Goal: Communication & Community: Ask a question

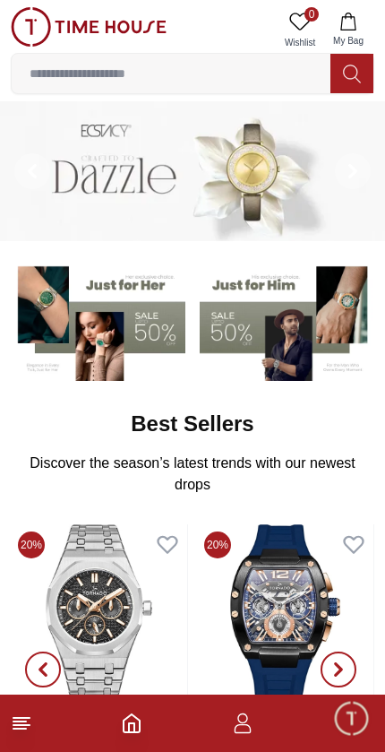
click at [241, 730] on icon "button" at bounding box center [243, 724] width 22 height 22
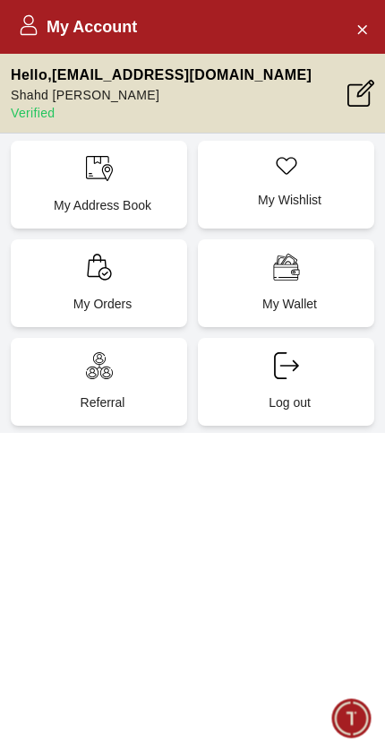
click at [125, 260] on div "My Orders" at bounding box center [99, 283] width 177 height 88
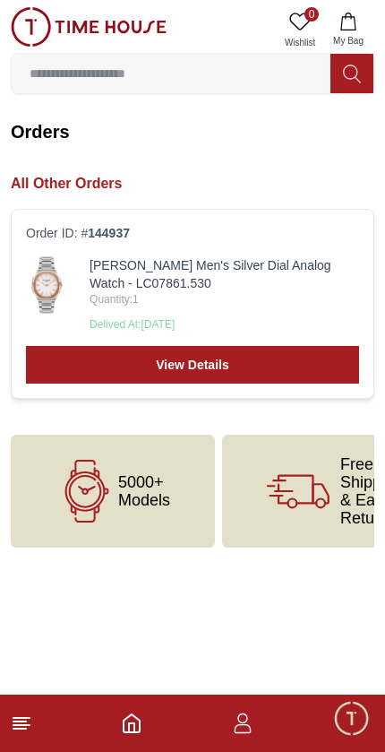
click at [241, 248] on div "Order ID: # 144937 [PERSON_NAME] Men's Silver Dial Analog Watch - LC07861.530 Q…" at bounding box center [193, 304] width 364 height 190
click at [217, 356] on link "View Details" at bounding box center [192, 365] width 333 height 38
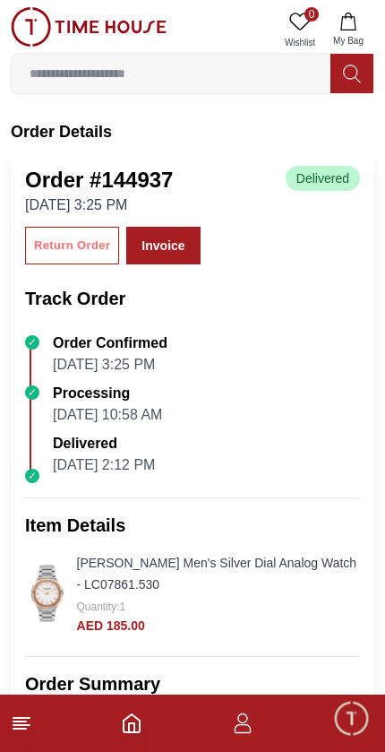
click at [58, 243] on div "Return Order" at bounding box center [72, 246] width 76 height 21
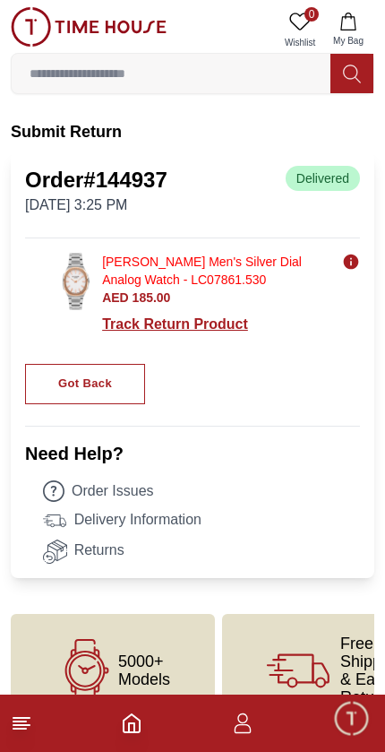
click at [195, 332] on div "Track Return Product" at bounding box center [231, 325] width 258 height 22
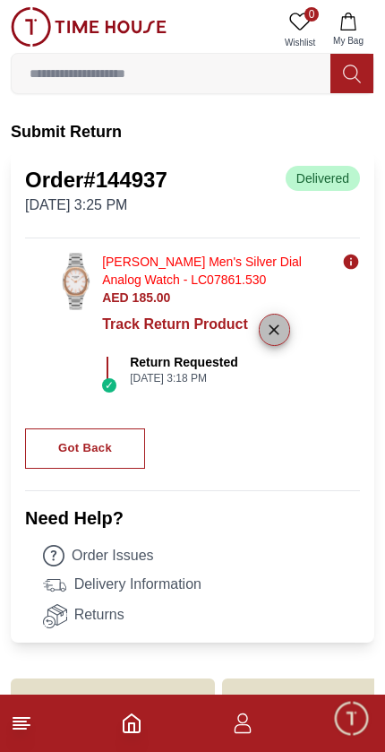
click at [283, 339] on icon "button" at bounding box center [274, 330] width 18 height 18
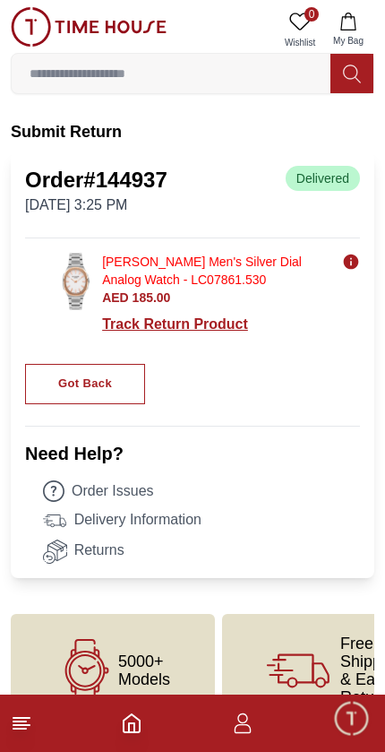
click at [203, 322] on div "Track Return Product" at bounding box center [231, 325] width 258 height 22
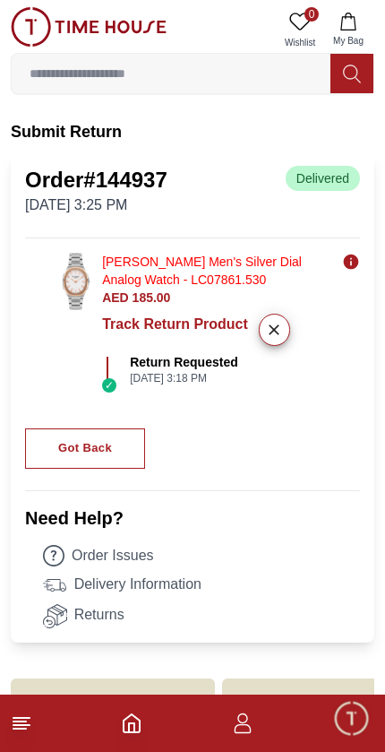
click at [91, 611] on link "Returns" at bounding box center [201, 616] width 317 height 24
click at [91, 614] on link "Returns" at bounding box center [201, 616] width 317 height 24
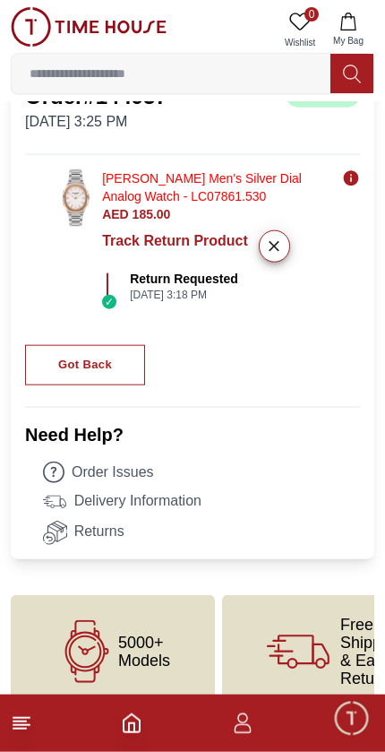
scroll to position [110, 0]
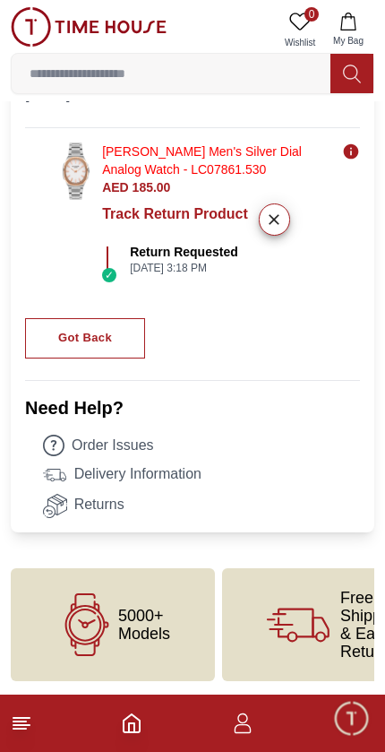
click at [126, 475] on link "Delivery Information" at bounding box center [201, 475] width 317 height 24
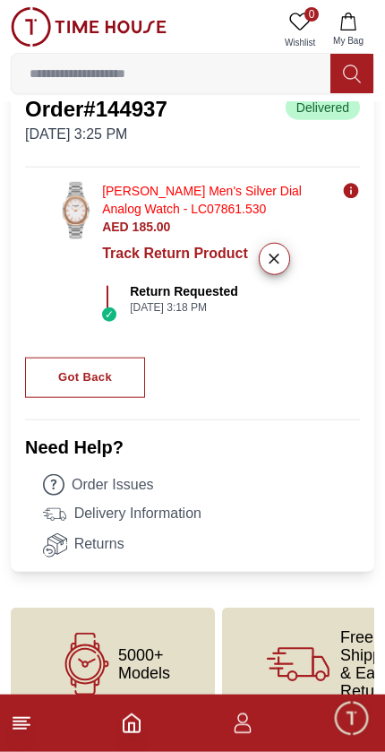
scroll to position [72, 0]
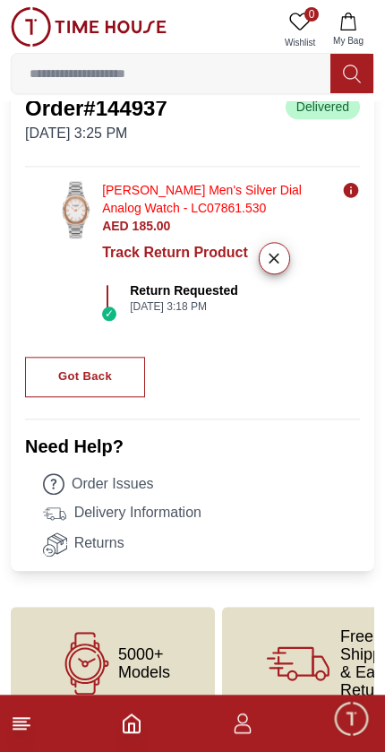
click at [120, 488] on link "Order Issues" at bounding box center [201, 484] width 317 height 22
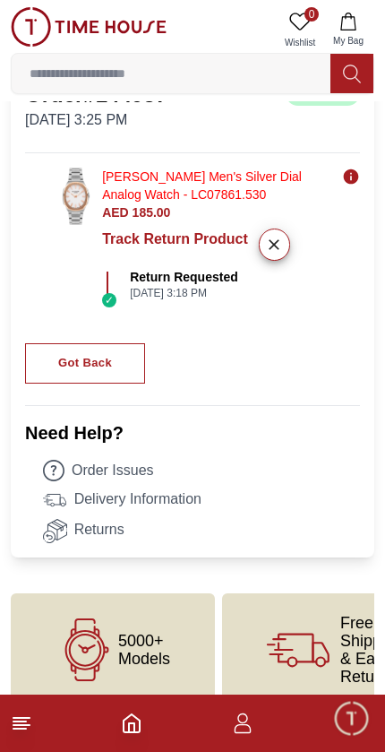
scroll to position [110, 0]
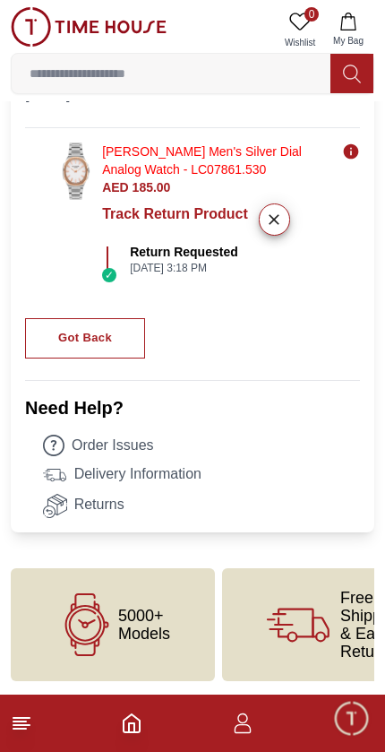
click at [356, 702] on span "Minimize live chat window" at bounding box center [351, 718] width 52 height 52
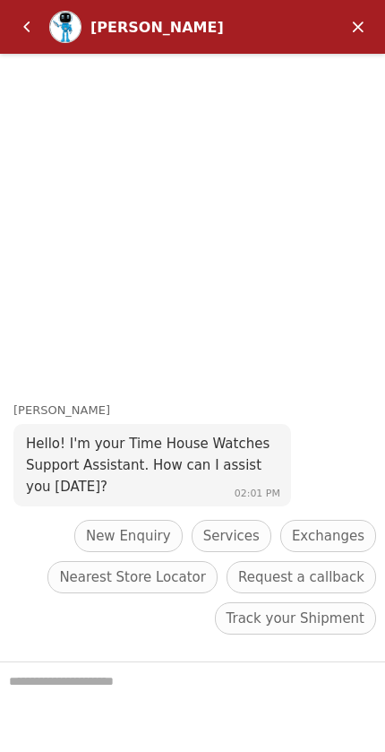
click at [241, 543] on span "Services" at bounding box center [231, 536] width 56 height 22
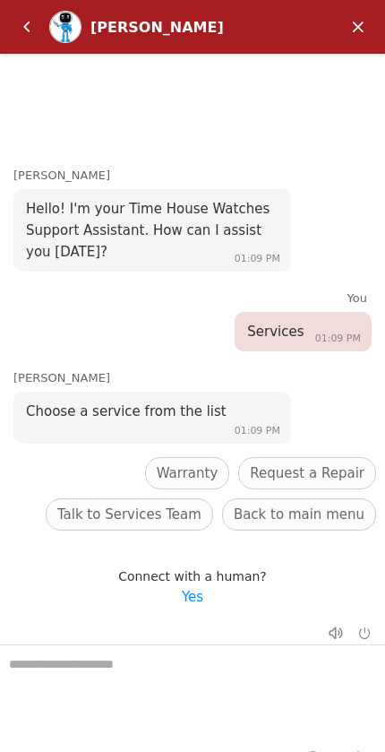
click at [22, 31] on em "Back" at bounding box center [27, 27] width 36 height 36
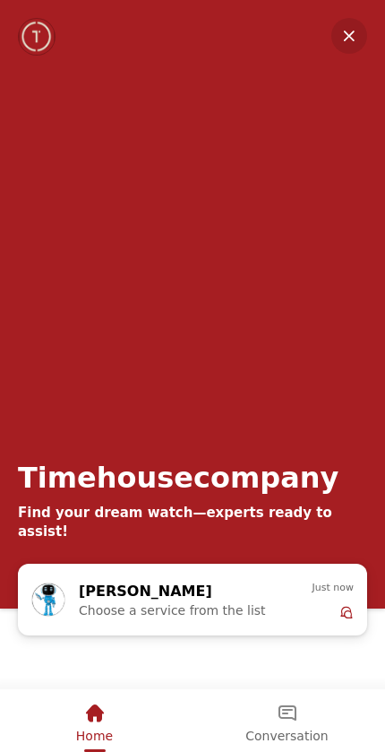
click at [196, 599] on div "[PERSON_NAME]" at bounding box center [178, 591] width 198 height 23
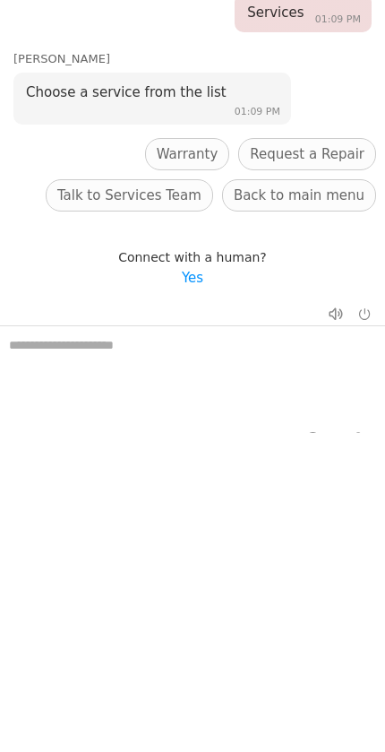
scroll to position [0, 0]
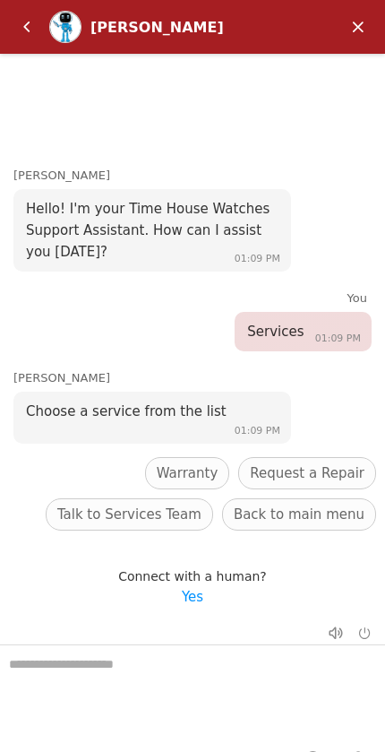
click at [319, 514] on span "Back to main menu" at bounding box center [299, 515] width 131 height 22
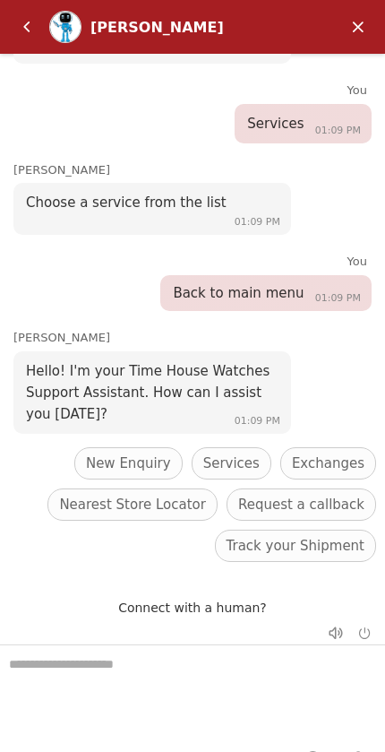
scroll to position [119, 0]
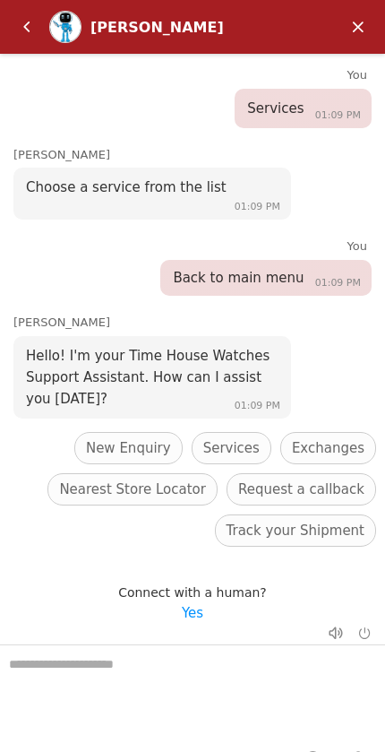
click at [147, 439] on span "New Enquiry" at bounding box center [128, 448] width 85 height 22
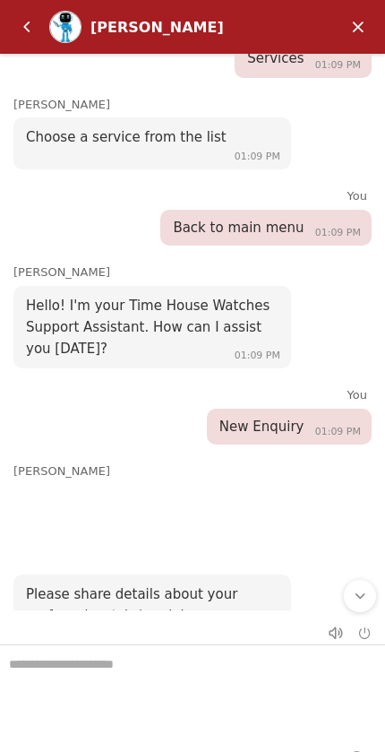
scroll to position [213, 0]
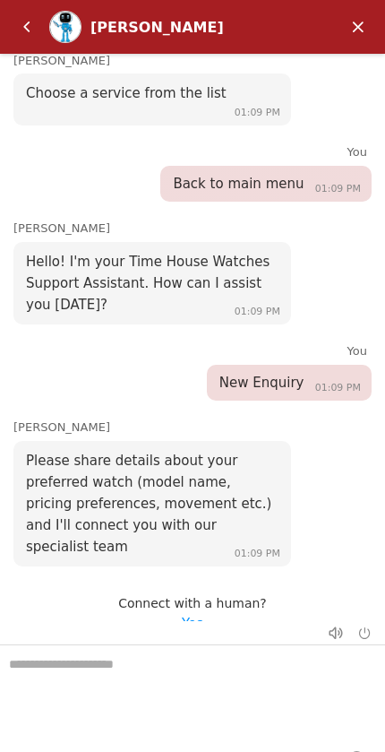
click at [27, 36] on em "Back" at bounding box center [27, 27] width 36 height 36
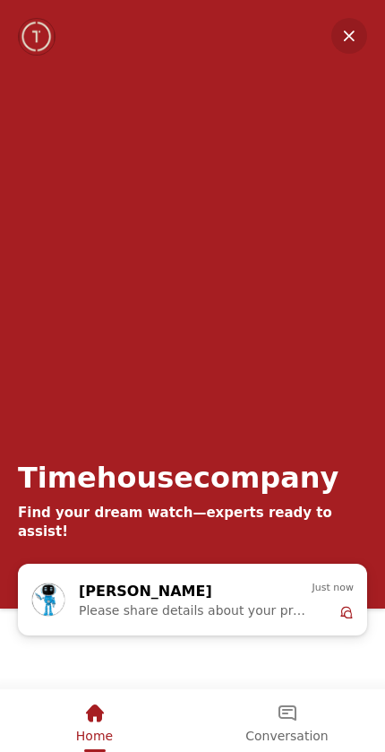
click at [341, 41] on em "Minimize" at bounding box center [350, 36] width 36 height 36
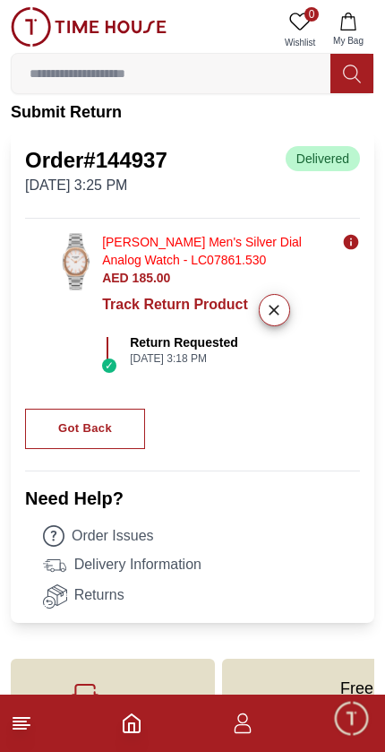
scroll to position [0, 0]
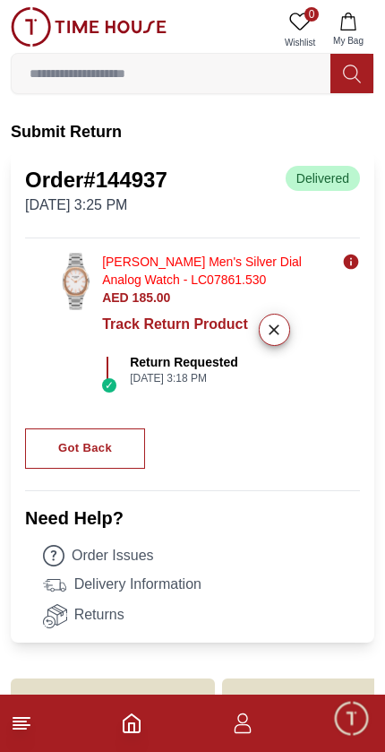
copy h1 "144937"
click at [351, 726] on span "Minimize live chat window" at bounding box center [351, 718] width 52 height 52
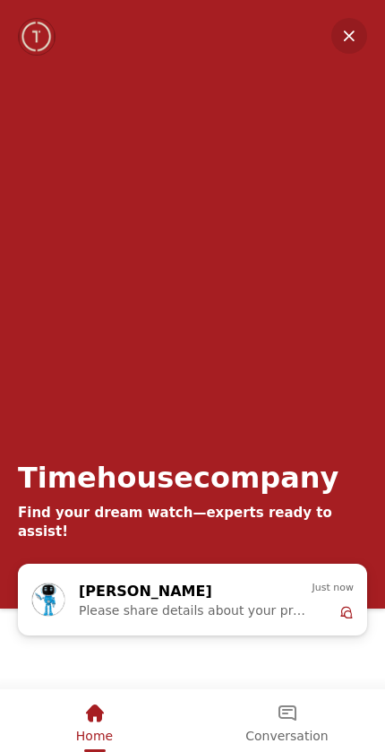
click at [299, 717] on div "Conversation" at bounding box center [287, 713] width 82 height 30
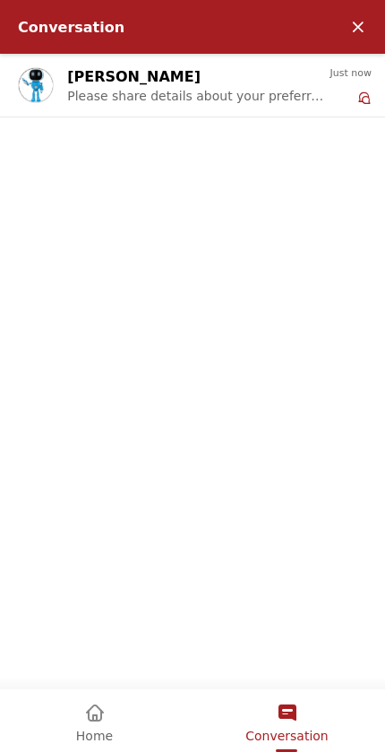
click at [263, 471] on div "[PERSON_NAME] Please share details about your preferred watch (model name, pric…" at bounding box center [192, 371] width 385 height 635
click at [87, 93] on span "Please share details about your preferred watch (model name, pricing preference…" at bounding box center [198, 96] width 263 height 14
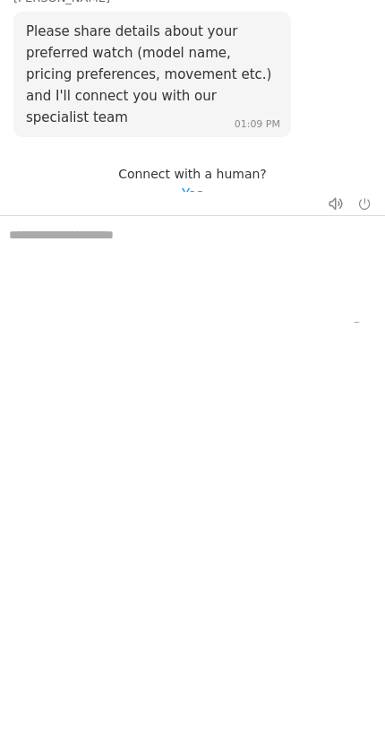
scroll to position [110, 0]
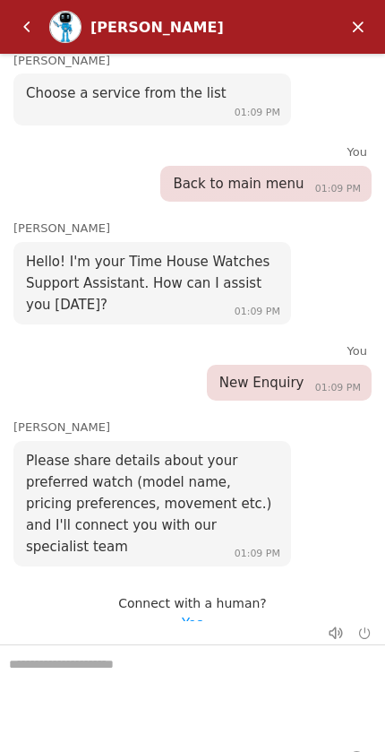
click at [212, 669] on textarea "We are here to help you" at bounding box center [192, 690] width 385 height 90
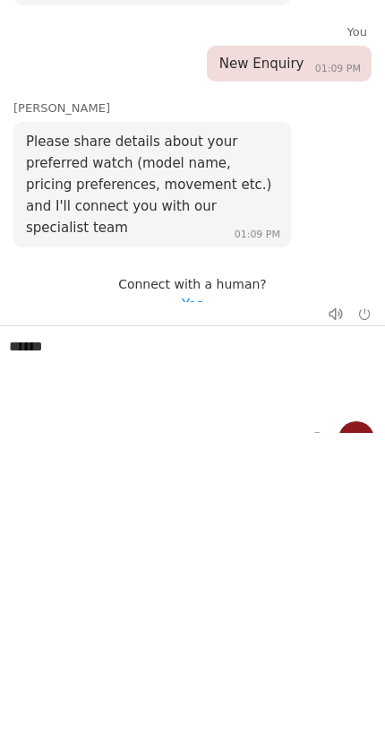
type textarea "******"
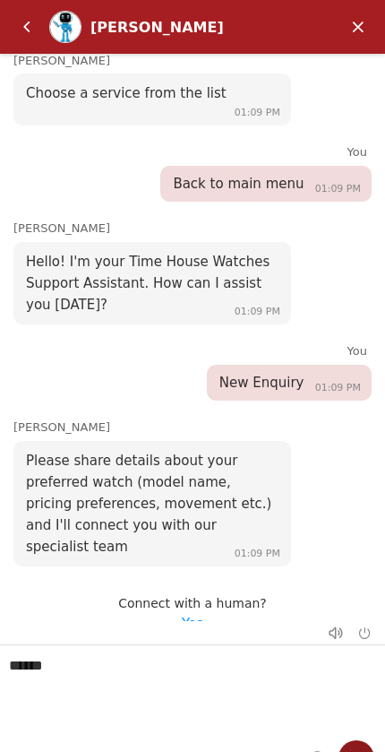
click at [347, 731] on textarea "******" at bounding box center [192, 690] width 385 height 90
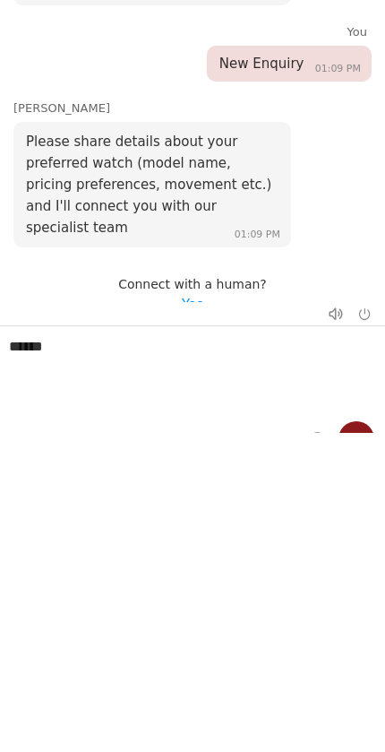
click at [134, 382] on textarea "******" at bounding box center [192, 371] width 385 height 90
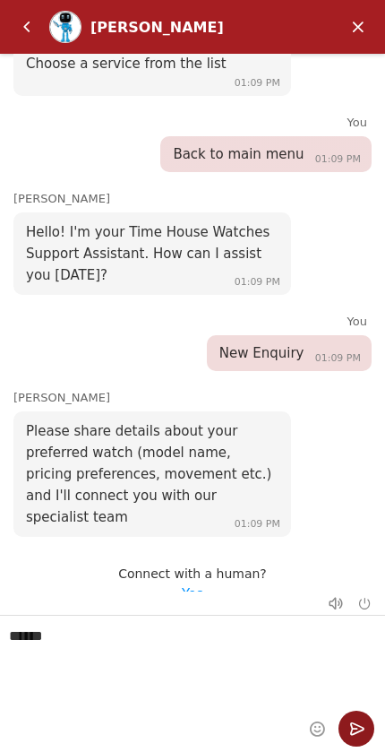
scroll to position [30, 0]
click at [361, 717] on em "Send" at bounding box center [357, 729] width 36 height 36
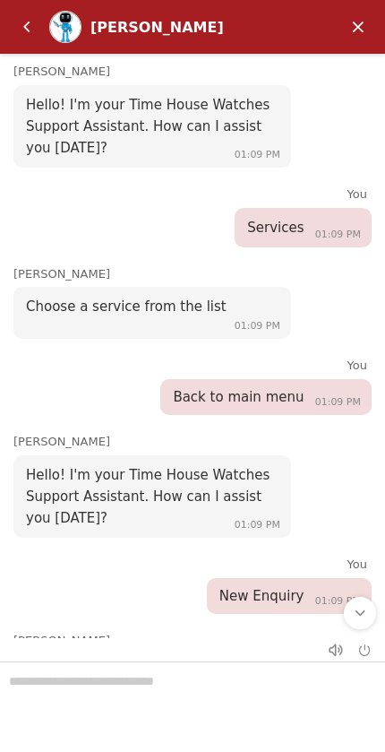
scroll to position [444, 0]
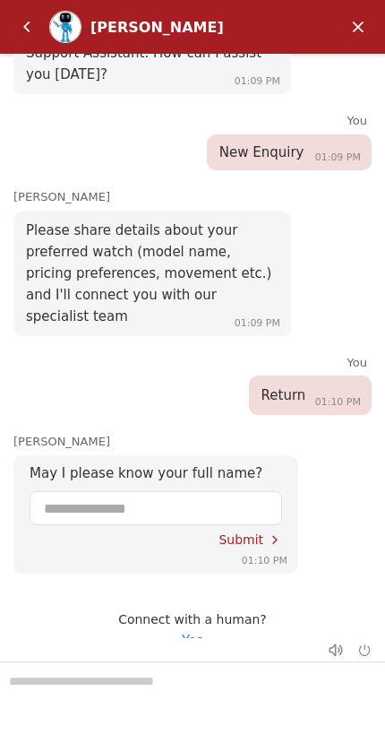
click at [196, 633] on em "Yes" at bounding box center [193, 641] width 22 height 16
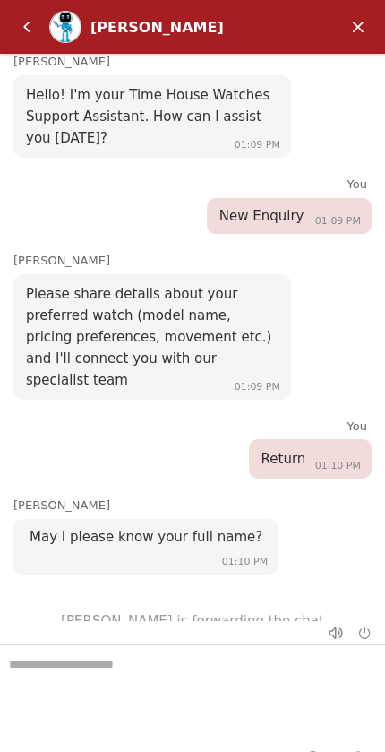
scroll to position [372, 0]
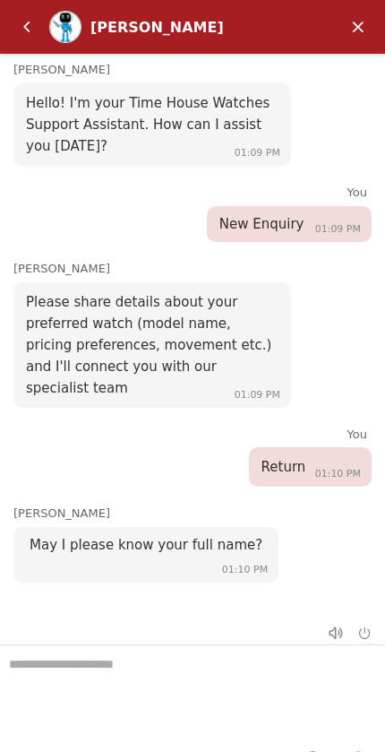
click at [206, 683] on textarea "We are here to help you" at bounding box center [192, 690] width 385 height 90
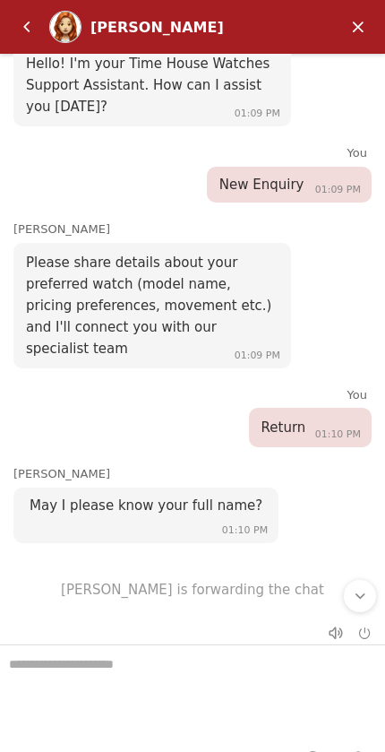
scroll to position [411, 0]
click at [193, 675] on textarea "We are here to help you" at bounding box center [192, 690] width 385 height 90
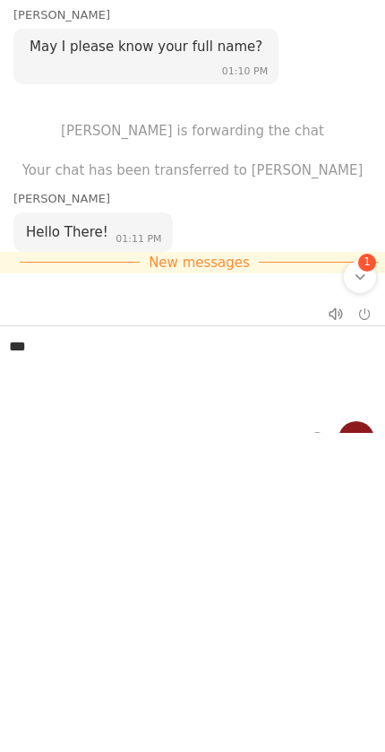
scroll to position [555, 0]
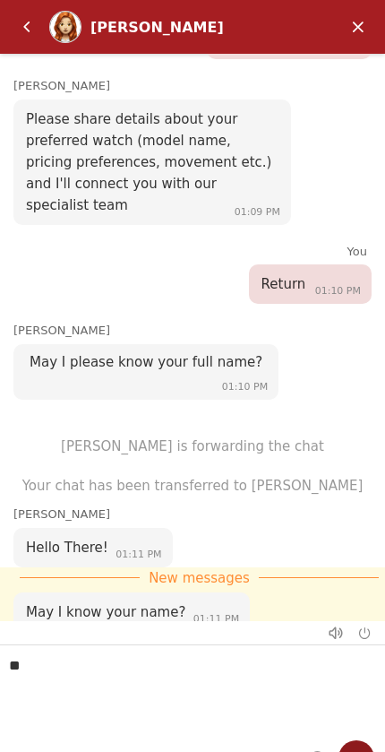
click at [189, 666] on textarea "**" at bounding box center [192, 690] width 385 height 90
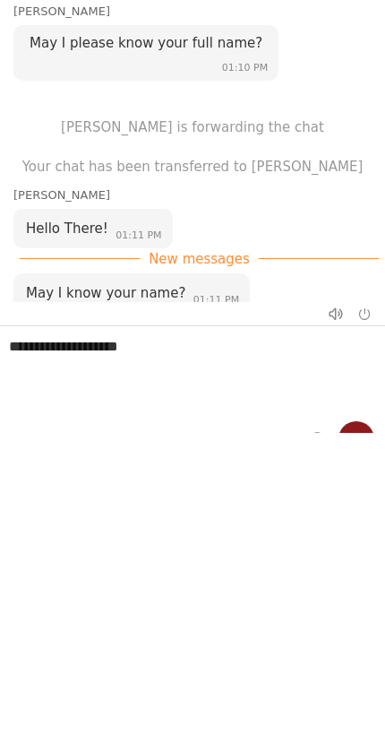
type textarea "**********"
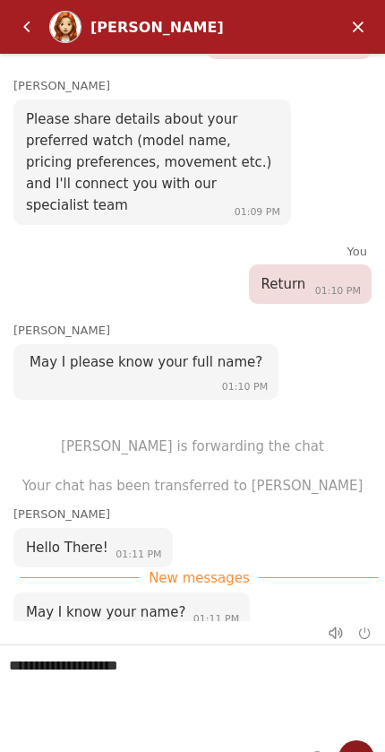
click at [350, 732] on textarea "**********" at bounding box center [192, 690] width 385 height 90
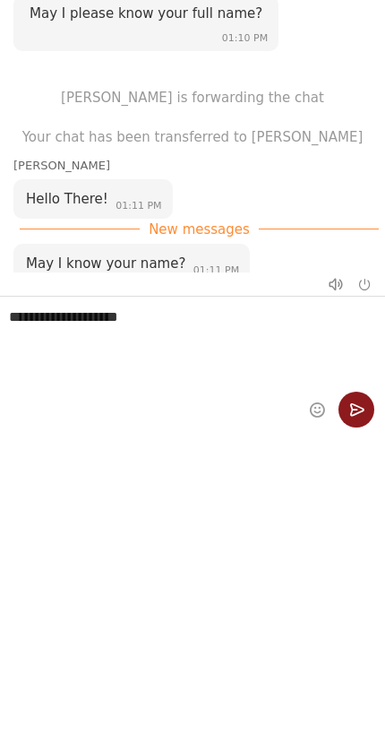
scroll to position [30, 0]
click at [356, 403] on em "Send" at bounding box center [357, 410] width 36 height 36
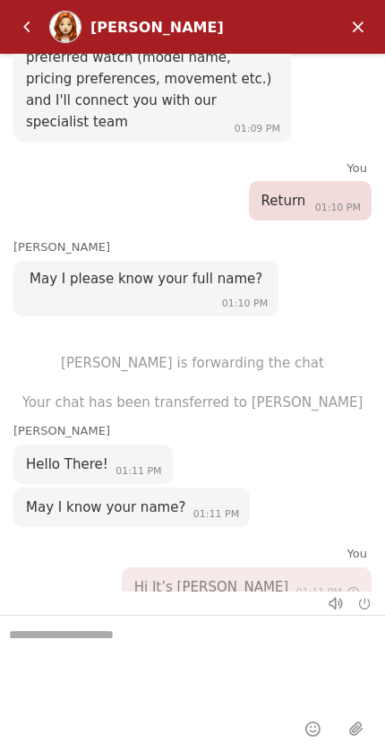
scroll to position [612, 0]
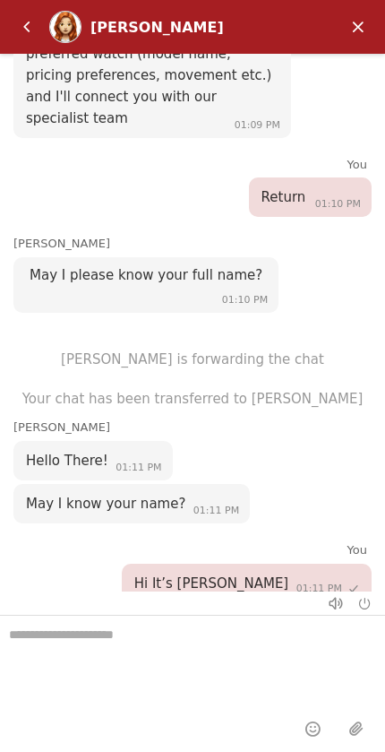
click at [160, 644] on textarea "We are here to help you" at bounding box center [192, 661] width 385 height 90
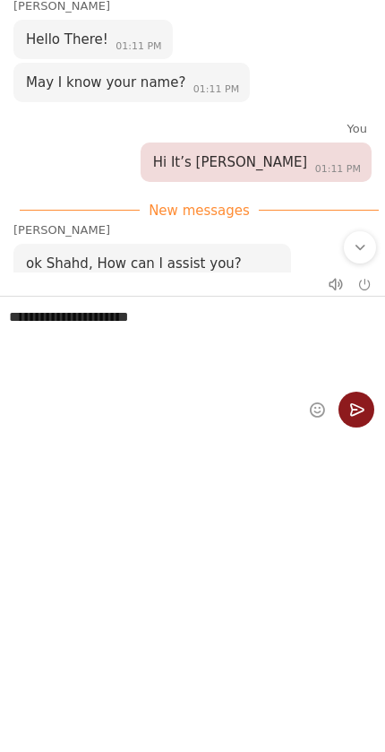
scroll to position [725, 0]
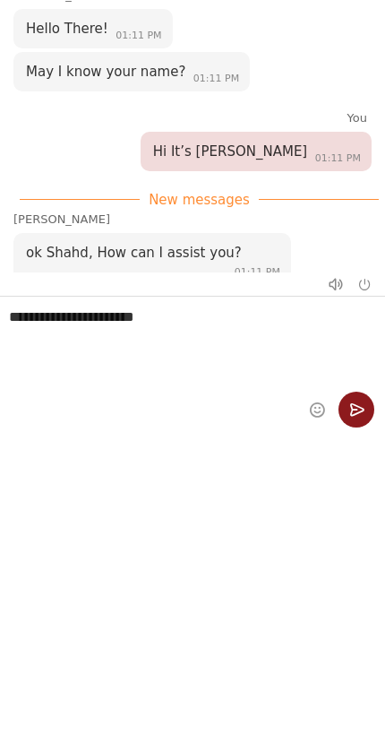
click at [119, 316] on textarea "**********" at bounding box center [192, 342] width 385 height 90
click at [272, 309] on textarea "**********" at bounding box center [192, 342] width 385 height 90
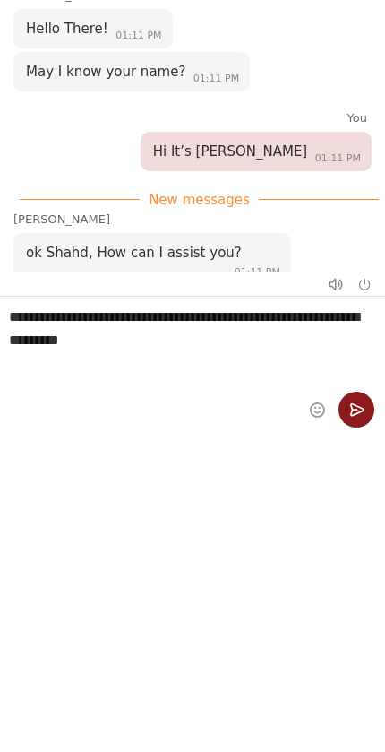
type textarea "**********"
click at [353, 404] on em "Send" at bounding box center [357, 410] width 36 height 36
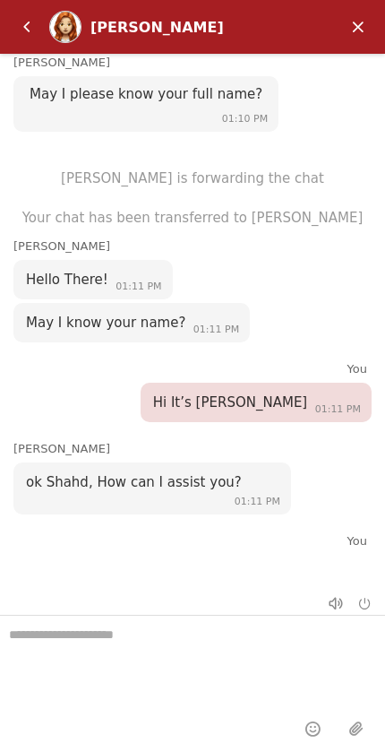
scroll to position [817, 0]
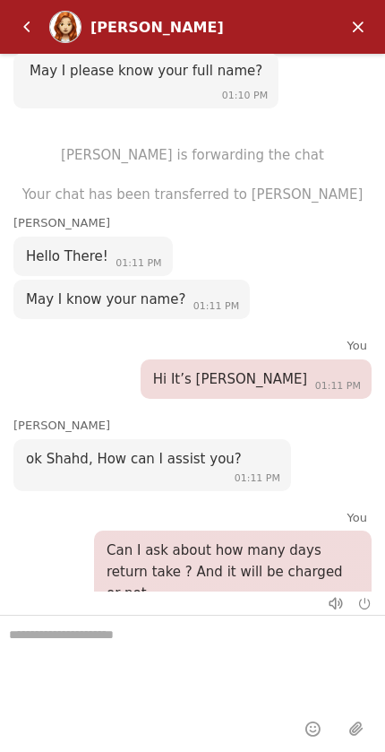
click at [90, 641] on textarea "We are here to help you" at bounding box center [192, 661] width 385 height 90
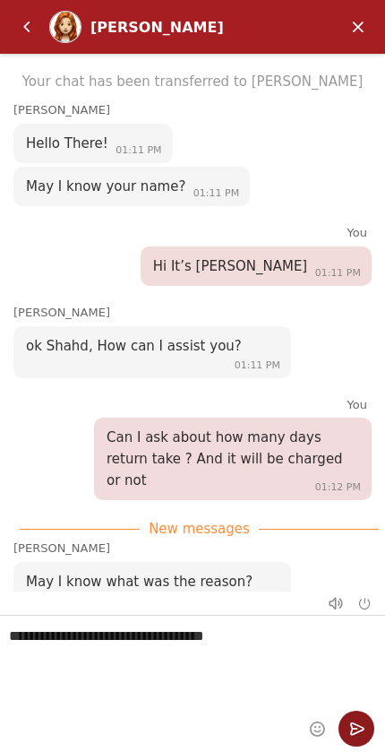
scroll to position [30, 0]
click at [258, 636] on textarea "**********" at bounding box center [192, 661] width 385 height 90
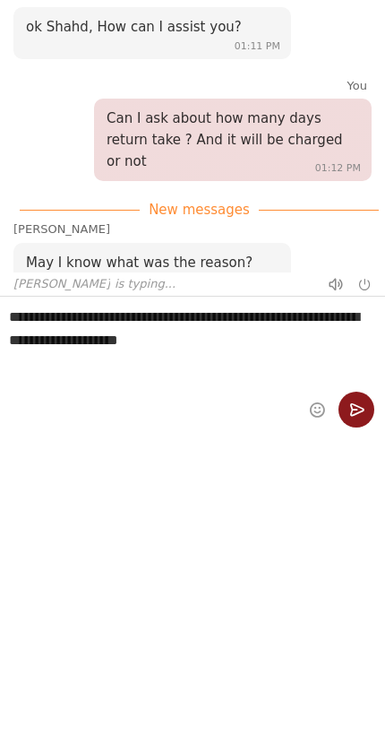
type textarea "**********"
click at [356, 409] on em "Send" at bounding box center [357, 410] width 36 height 36
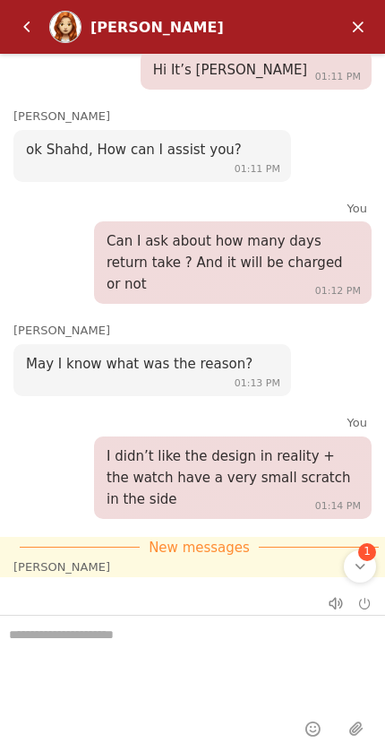
scroll to position [1143, 0]
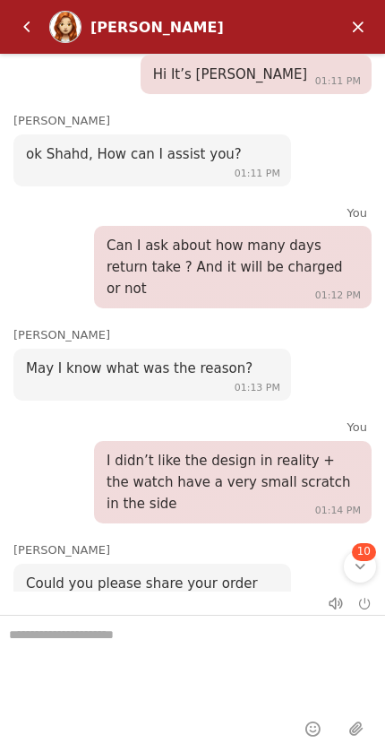
click at [200, 647] on textarea "We are here to help you" at bounding box center [192, 661] width 385 height 90
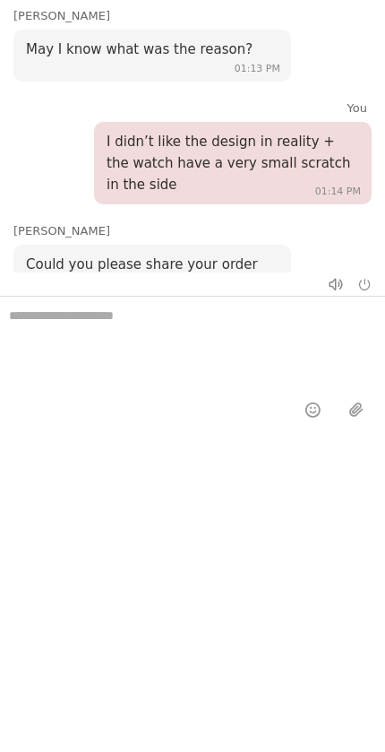
click at [51, 317] on textarea "We are here to help you" at bounding box center [192, 342] width 385 height 90
paste textarea "******"
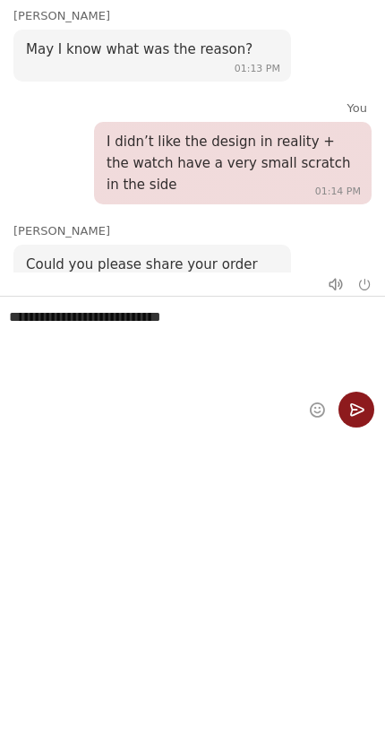
type textarea "**********"
click at [359, 409] on em "Send" at bounding box center [357, 410] width 36 height 36
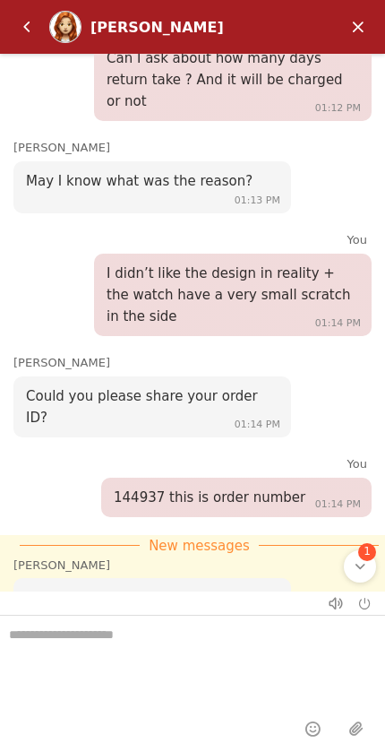
scroll to position [1313, 0]
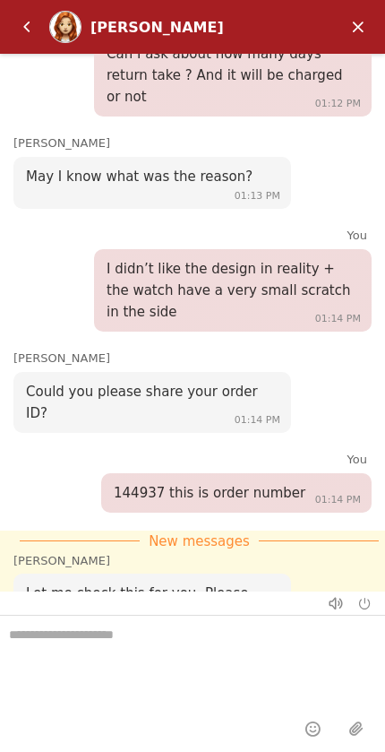
click at [151, 647] on textarea "We are here to help you" at bounding box center [192, 661] width 385 height 90
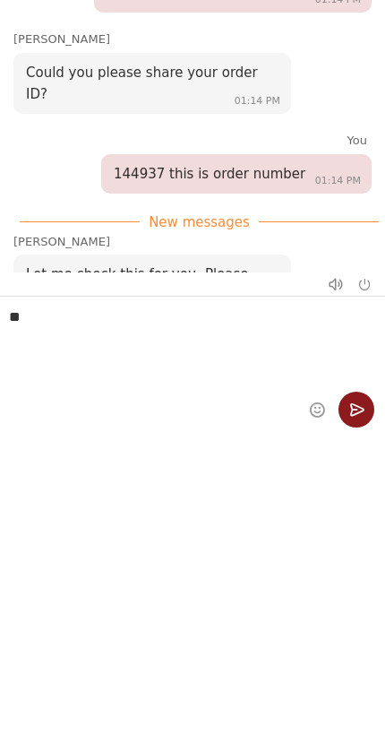
type textarea "**"
click at [362, 399] on em "Send" at bounding box center [357, 410] width 36 height 36
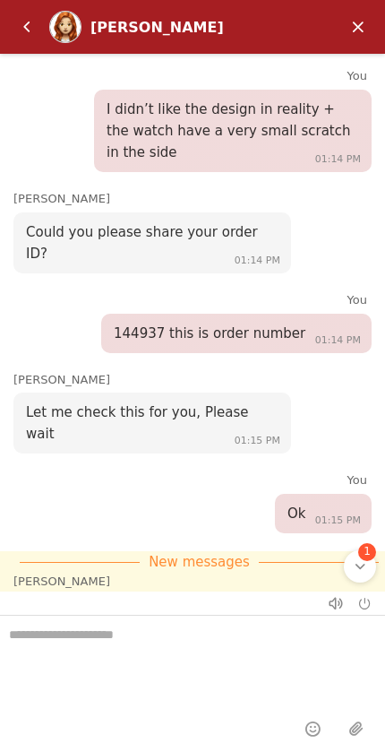
scroll to position [1492, 0]
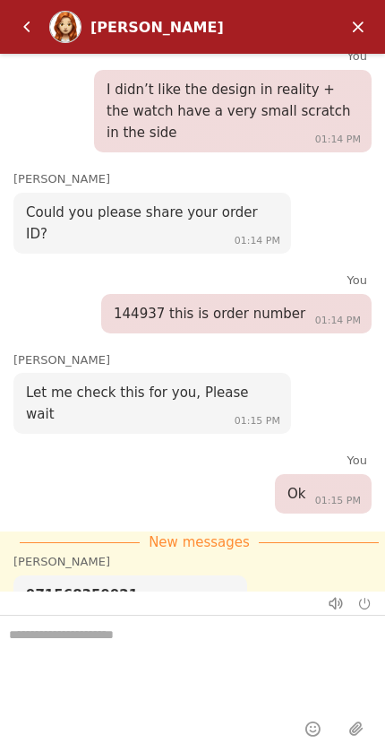
click at [165, 637] on textarea "We are here to help you" at bounding box center [192, 661] width 385 height 90
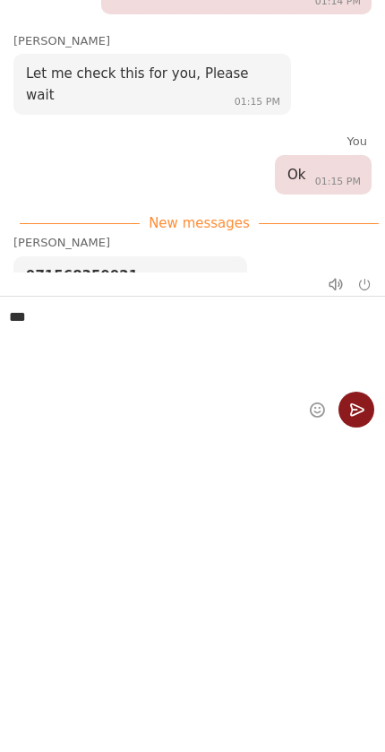
type textarea "***"
click at [359, 416] on em "Send" at bounding box center [357, 410] width 36 height 36
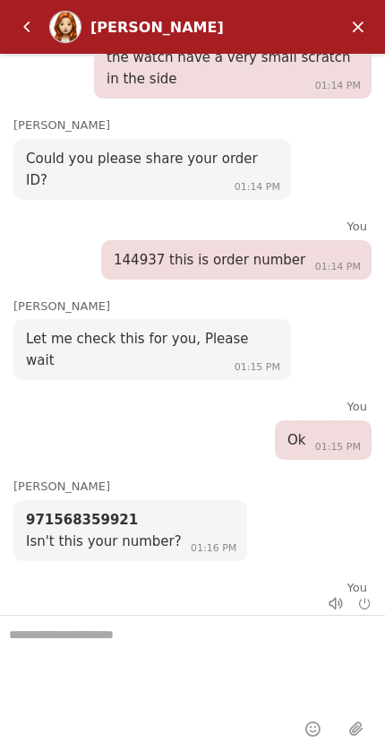
scroll to position [1550, 0]
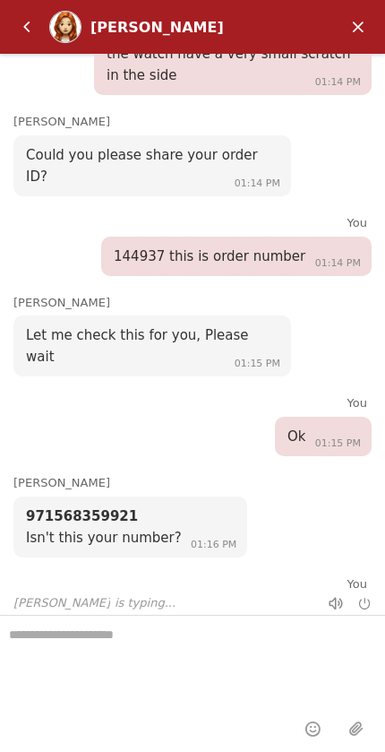
click at [201, 647] on textarea "We are here to help you" at bounding box center [192, 661] width 385 height 90
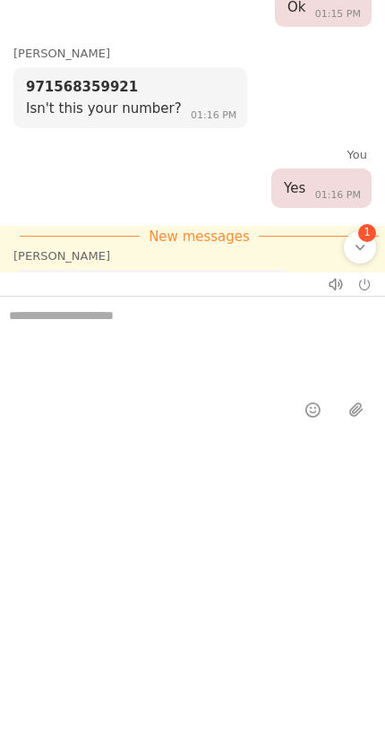
scroll to position [1672, 0]
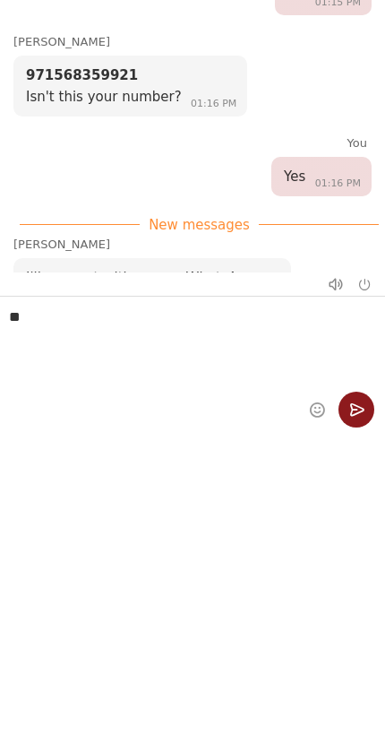
type textarea "**"
click at [355, 401] on em "Send" at bounding box center [357, 410] width 36 height 36
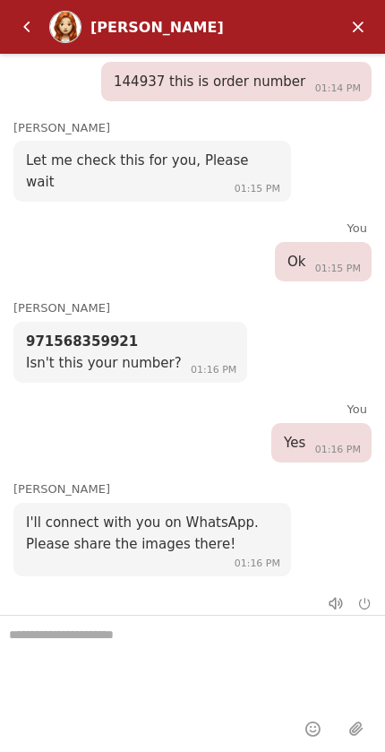
scroll to position [1729, 0]
